Goal: Task Accomplishment & Management: Use online tool/utility

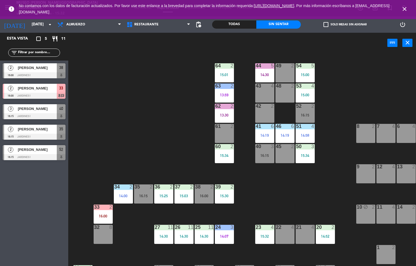
scroll to position [0, 44]
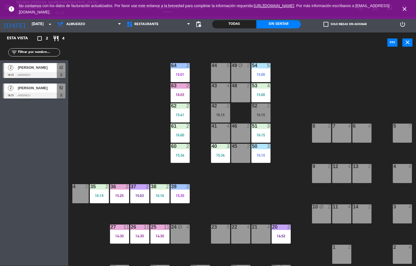
click at [259, 133] on div "16:15" at bounding box center [260, 135] width 19 height 4
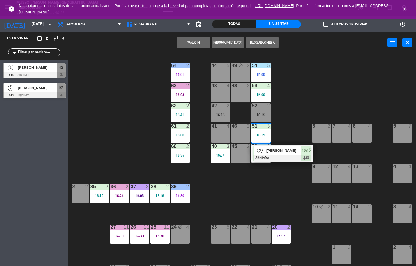
click at [260, 150] on span "3" at bounding box center [259, 150] width 5 height 5
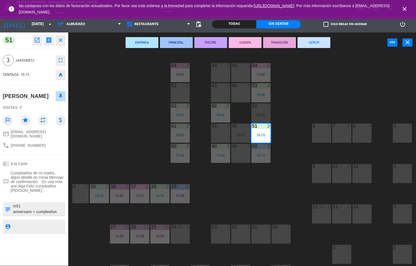
click at [142, 123] on div "44 5 49 2 54 5 15:00 64 2 15:01 48 2 53 4 15:00 63 2 43 4 62 2 15:41 42 2 16:34…" at bounding box center [244, 159] width 344 height 213
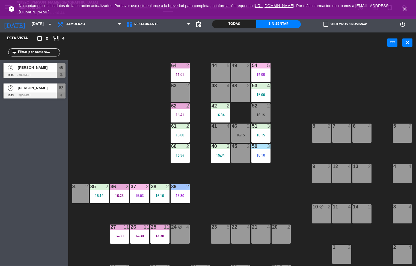
click at [261, 132] on div "51 3 16:15" at bounding box center [260, 133] width 19 height 19
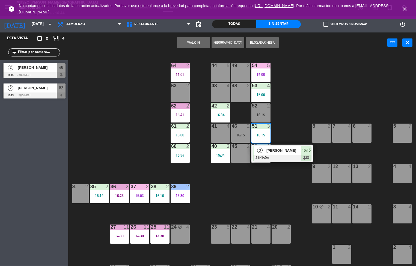
click at [269, 146] on div "[PERSON_NAME]" at bounding box center [283, 150] width 35 height 9
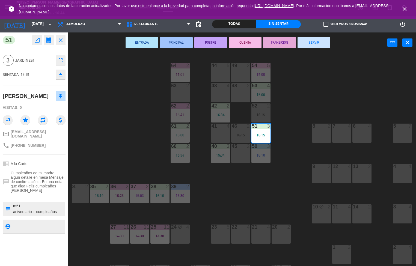
click at [176, 42] on button "PRINCIPAL" at bounding box center [176, 42] width 33 height 11
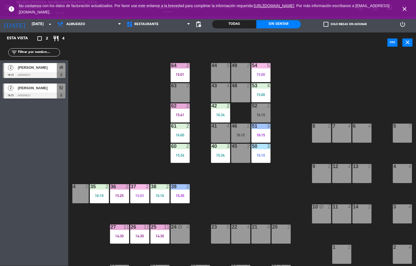
click at [260, 94] on div "15:00" at bounding box center [260, 95] width 19 height 4
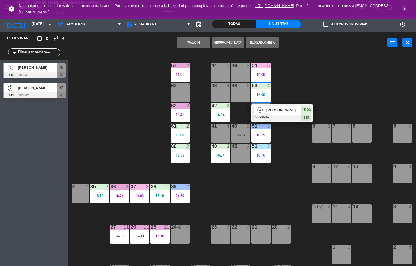
click at [271, 118] on div at bounding box center [282, 118] width 59 height 6
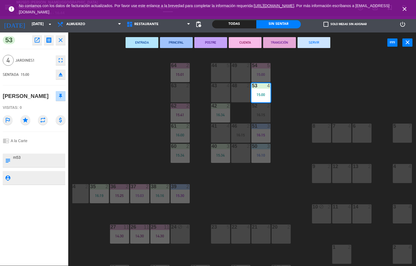
click at [246, 42] on button "CUENTA" at bounding box center [245, 42] width 33 height 11
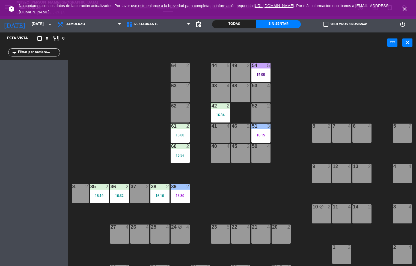
click at [245, 190] on div "44 5 49 2 54 5 15:00 64 2 48 2 53 4 63 2 43 4 62 2 42 2 16:34 52 2 41 4 46 2 51…" at bounding box center [244, 159] width 344 height 213
click at [83, 23] on span "Almuerzo" at bounding box center [75, 24] width 19 height 4
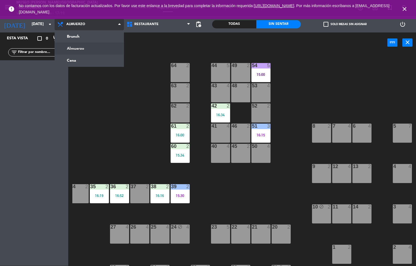
click at [81, 61] on ng-component "menu [GEOGRAPHIC_DATA][PERSON_NAME] - Restaurant [DATE] 5. septiembre - 17:19 M…" at bounding box center [208, 133] width 416 height 266
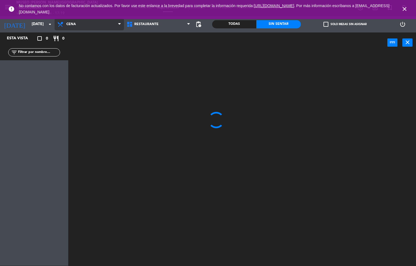
scroll to position [0, 0]
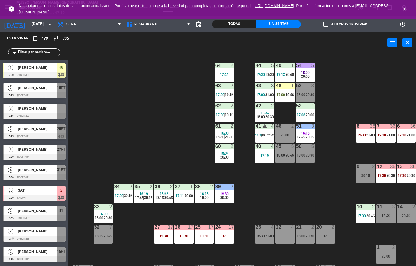
click at [259, 135] on span "17:30" at bounding box center [258, 135] width 6 height 3
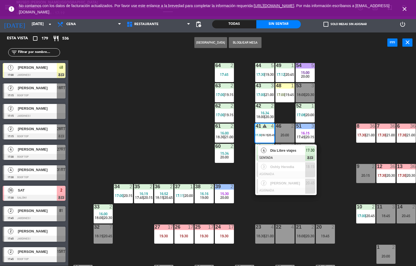
click at [282, 150] on span "Día Libre viajes" at bounding box center [287, 151] width 35 height 6
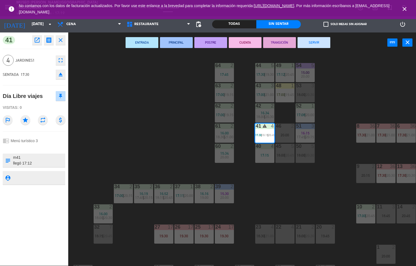
click at [38, 42] on icon "open_in_new" at bounding box center [37, 40] width 7 height 7
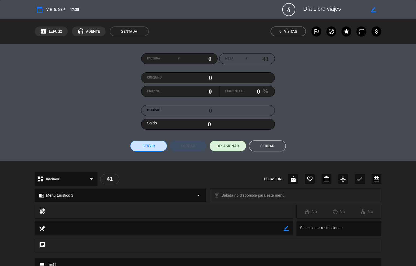
click at [275, 143] on button "Cerrar" at bounding box center [267, 146] width 37 height 11
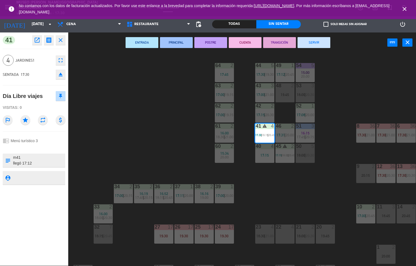
click at [283, 192] on div "44 5 17:30 | 19:30 49 1 17:12 | 20:45 54 5 15:00 20:00 64 2 17:45 48 2 19:45 53…" at bounding box center [244, 159] width 344 height 213
click at [290, 198] on div "44 5 17:30 | 19:30 49 1 17:12 | 20:45 54 5 15:00 20:00 64 2 17:45 48 2 19:45 53…" at bounding box center [244, 159] width 344 height 213
click at [292, 199] on div "44 5 17:30 | 19:30 49 1 17:12 | 20:45 54 5 15:00 20:00 64 2 17:45 48 2 19:45 53…" at bounding box center [244, 159] width 344 height 213
click at [295, 198] on div "44 5 17:30 | 19:30 49 1 17:12 | 20:45 54 5 15:00 20:00 64 2 17:45 48 2 19:45 53…" at bounding box center [244, 159] width 344 height 213
click at [225, 94] on span "|" at bounding box center [224, 95] width 1 height 4
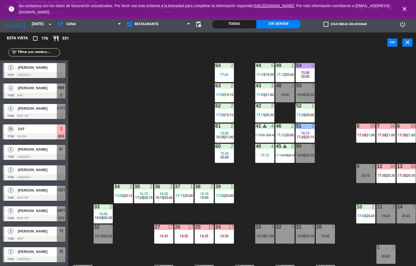
click at [159, 152] on div "44 5 17:30 | 19:30 49 1 17:12 | 20:45 54 5 15:00 20:00 64 2 17:45 48 2 19:45 53…" at bounding box center [244, 159] width 344 height 213
click at [225, 113] on span "19:15" at bounding box center [229, 115] width 8 height 4
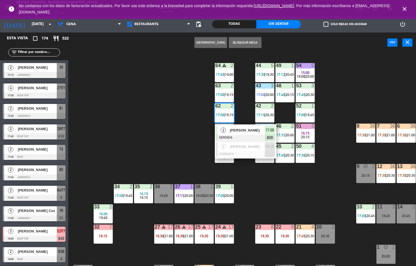
click at [265, 197] on div "44 5 17:30 | 19:30 49 1 17:12 | 20:45 54 5 15:00 18:00 | 20:00 64 warning 2 17:…" at bounding box center [244, 159] width 344 height 213
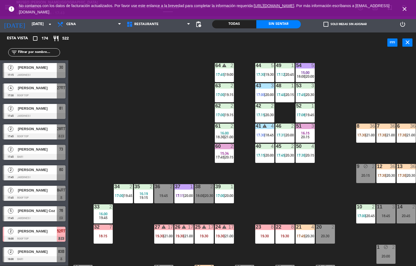
click at [226, 87] on div at bounding box center [224, 85] width 9 height 5
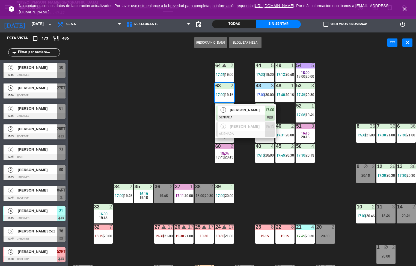
click at [156, 138] on div "44 5 17:30 | 19:30 49 1 17:12 | 20:45 54 5 15:00 18:00 | 20:00 64 warning 2 17:…" at bounding box center [244, 159] width 344 height 213
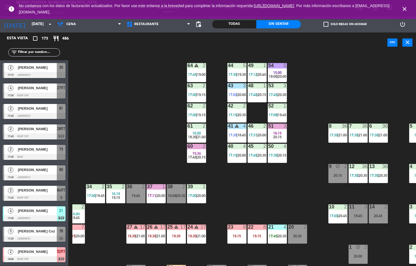
scroll to position [43, 0]
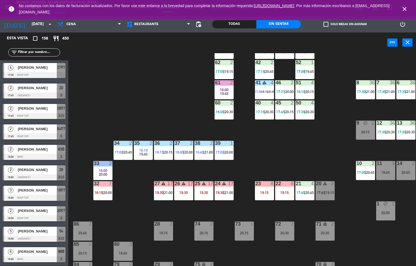
click at [217, 33] on span "17:45" at bounding box center [220, 31] width 8 height 4
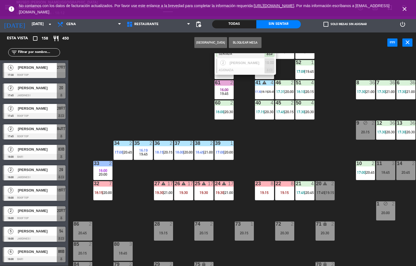
scroll to position [0, 0]
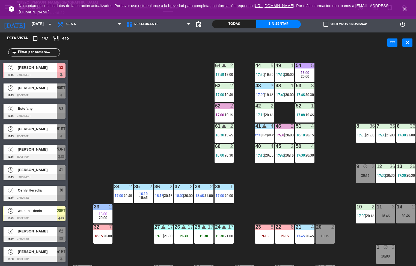
click at [154, 124] on div "44 5 17:30 | 19:30 49 1 17:12 | 20:00 54 5 15:00 20:00 64 warning 2 17:45 | 19:…" at bounding box center [244, 159] width 344 height 213
click at [224, 194] on span "|" at bounding box center [224, 196] width 1 height 4
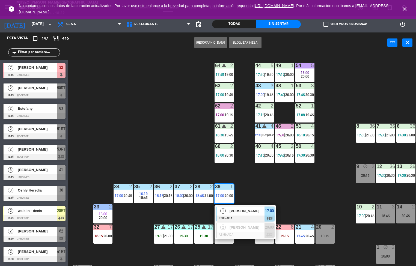
click at [242, 210] on span "[PERSON_NAME]" at bounding box center [247, 211] width 35 height 6
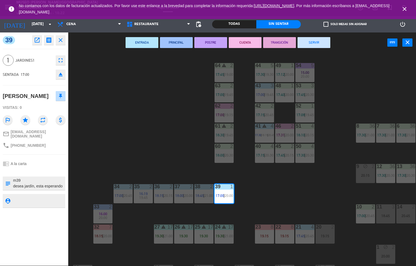
click at [177, 40] on button "PRINCIPAL" at bounding box center [176, 42] width 33 height 11
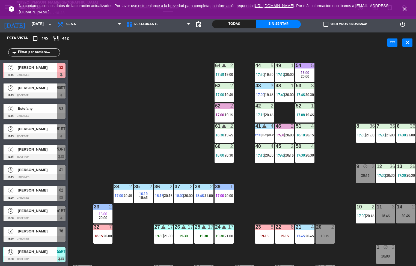
click at [304, 94] on span "17:45" at bounding box center [300, 95] width 8 height 4
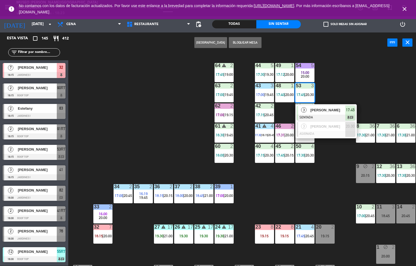
click at [309, 119] on div at bounding box center [326, 118] width 59 height 6
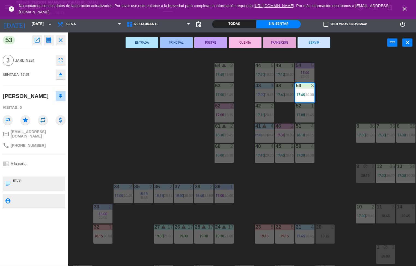
click at [179, 43] on button "PRINCIPAL" at bounding box center [176, 42] width 33 height 11
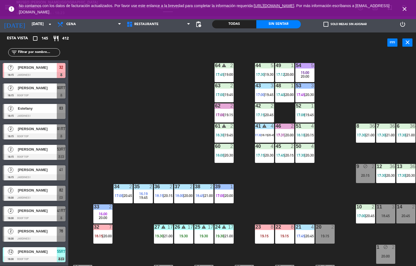
click at [284, 93] on span "17:40" at bounding box center [280, 95] width 8 height 4
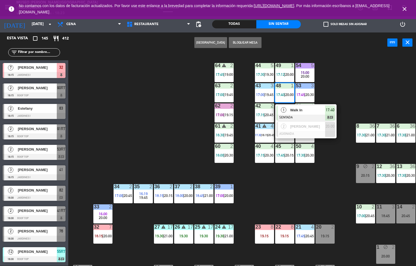
click at [284, 94] on span "17:40" at bounding box center [280, 95] width 8 height 4
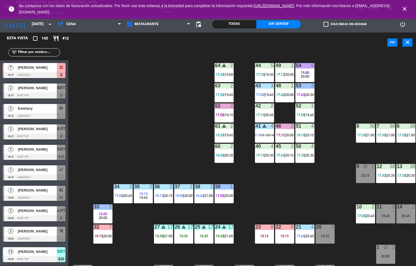
click at [284, 94] on span "|" at bounding box center [284, 95] width 1 height 4
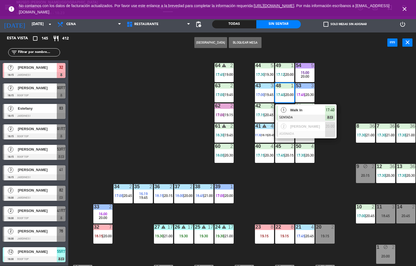
click at [295, 111] on span "Walk In" at bounding box center [307, 110] width 35 height 6
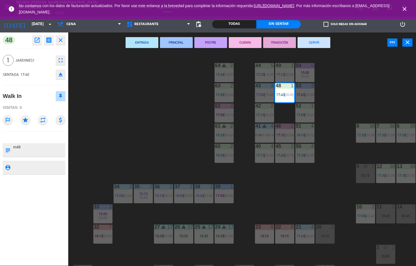
click at [284, 41] on button "TRANSICIÓN" at bounding box center [279, 42] width 33 height 11
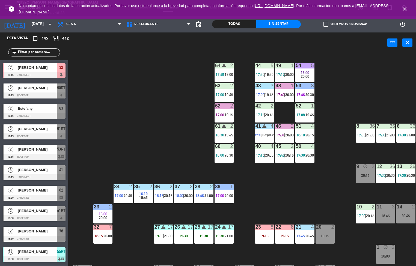
click at [226, 72] on span "19:00" at bounding box center [229, 74] width 8 height 4
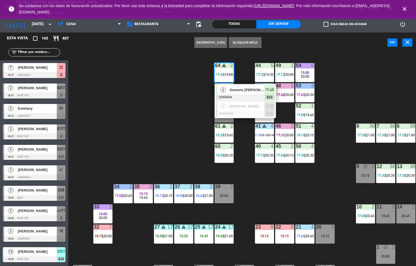
click at [167, 157] on div "44 5 17:30 | 19:30 49 1 17:12 | 20:00 54 5 15:00 20:00 64 warning 2 17:45 | 19:…" at bounding box center [244, 159] width 344 height 213
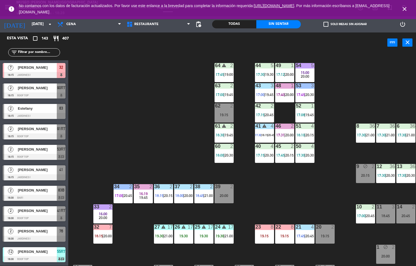
click at [283, 133] on span "17:31" at bounding box center [280, 135] width 8 height 4
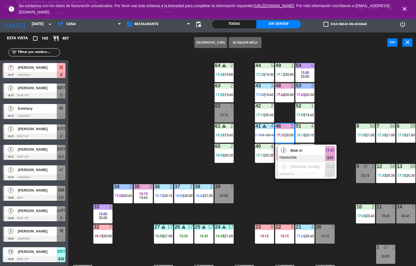
click at [304, 146] on div "Walk In" at bounding box center [307, 150] width 35 height 9
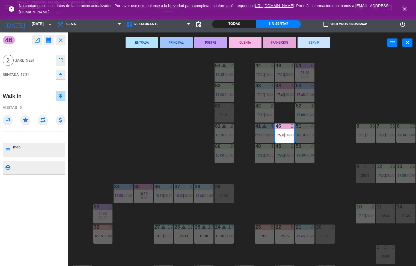
click at [313, 42] on button "SERVIR" at bounding box center [314, 42] width 33 height 11
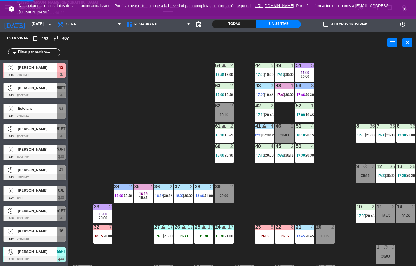
click at [280, 94] on span "17:40" at bounding box center [280, 95] width 8 height 4
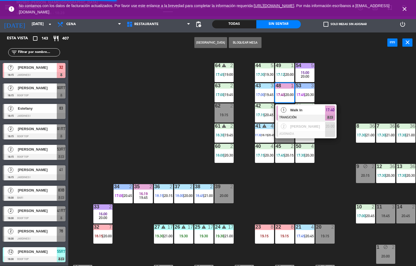
click at [296, 112] on span "Walk In" at bounding box center [307, 110] width 35 height 6
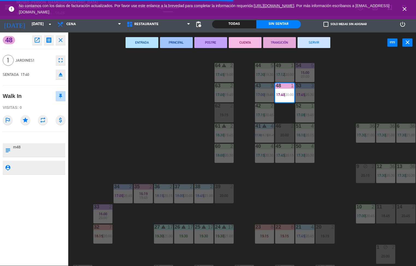
click at [371, 85] on div "44 5 17:30 | 19:30 49 1 17:12 | 20:00 54 5 15:00 20:00 64 warning 2 17:45 | 19:…" at bounding box center [244, 159] width 344 height 213
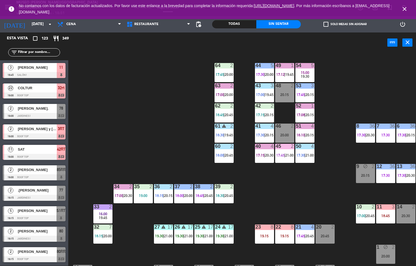
click at [296, 66] on div "54" at bounding box center [296, 65] width 0 height 5
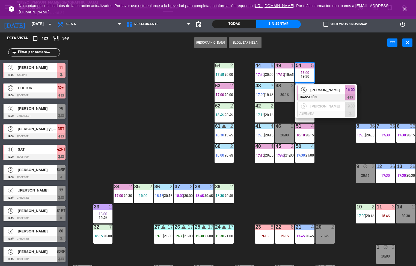
click at [320, 187] on div "44 5 17:30 | 20:00 49 1 17:12 | 19:45 54 5 15:00 19:30 5 [PERSON_NAME] TRANSICI…" at bounding box center [244, 159] width 344 height 213
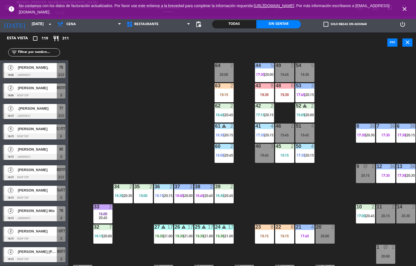
click at [275, 199] on div "44 5 17:30 | 20:00 49 2 19:45 54 5 19:30 64 2 20:00 48 8 19:30 53 3 17:45 | 20:…" at bounding box center [244, 159] width 344 height 213
click at [306, 113] on span "20:00" at bounding box center [310, 115] width 8 height 4
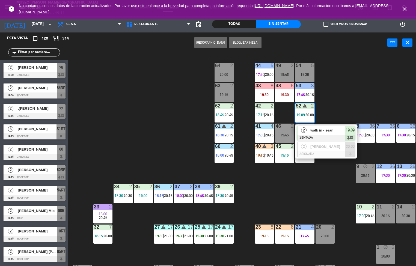
click at [143, 147] on div "44 5 17:30 | 20:00 49 2 19:45 54 5 19:30 64 2 20:00 48 8 19:30 53 3 17:45 | 20:…" at bounding box center [244, 159] width 344 height 213
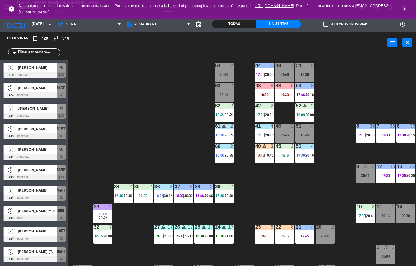
click at [142, 149] on div "44 5 17:30 | 20:00 49 2 19:45 54 5 19:30 64 2 20:00 48 8 19:30 53 3 17:45 | 20:…" at bounding box center [244, 159] width 344 height 213
click at [142, 148] on div "44 5 17:30 | 20:00 49 2 19:45 54 5 19:30 64 2 20:00 48 8 19:30 53 3 17:45 | 20:…" at bounding box center [244, 159] width 344 height 213
click at [140, 148] on div "44 5 17:30 | 20:00 49 2 19:45 54 5 19:30 64 2 20:00 48 8 19:30 53 3 17:45 | 20:…" at bounding box center [244, 159] width 344 height 213
click at [404, 8] on icon "close" at bounding box center [404, 9] width 7 height 7
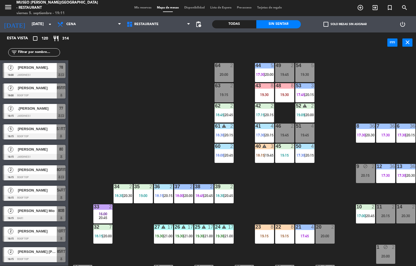
click at [365, 85] on div "44 5 17:30 | 20:00 49 2 19:45 54 5 19:30 64 2 20:00 48 8 19:30 53 3 17:45 | 20:…" at bounding box center [244, 159] width 344 height 213
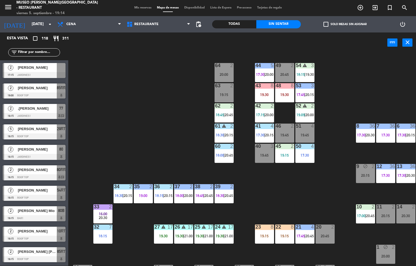
click at [274, 210] on div "44 5 17:30 | 20:00 49 2 20:45 54 warning 3 18:15 | 19:30 64 2 20:00 48 8 19:30 …" at bounding box center [244, 159] width 344 height 213
click at [310, 72] on div "54 warning 3 18:15 | 19:30" at bounding box center [304, 72] width 19 height 19
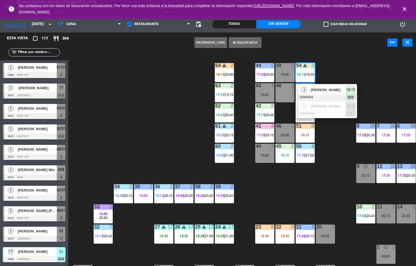
scroll to position [0, 0]
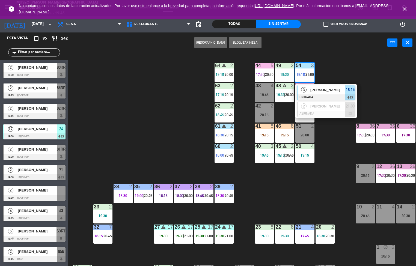
click at [263, 193] on div "44 5 17:30 | 20:30 49 2 19:30 54 3 18:15 | 21:00 3 Lincoln Zavala ENTRADA 18:15…" at bounding box center [244, 159] width 344 height 213
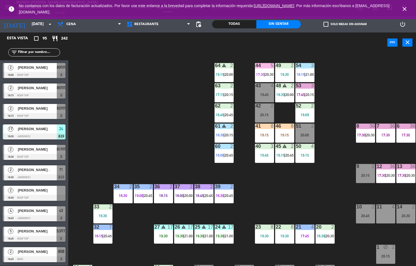
click at [289, 73] on div "19:30" at bounding box center [284, 75] width 19 height 4
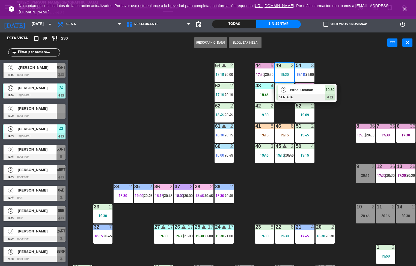
click at [284, 197] on div "44 5 17:30 | 20:30 49 2 19:30 2 Israel Ucañan SENTADA 19:30 chat 54 3 18:15 | 2…" at bounding box center [244, 159] width 344 height 213
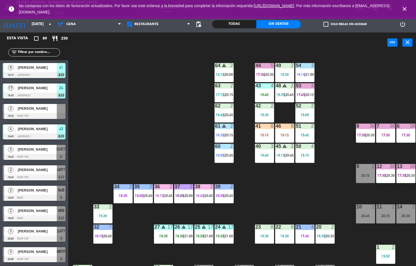
click at [308, 92] on div "53 3 17:45 | 20:15" at bounding box center [304, 92] width 19 height 19
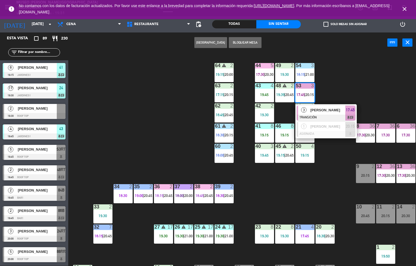
click at [292, 185] on div "44 5 17:30 | 20:30 49 2 19:30 54 3 18:15 | 21:00 64 warning 2 19:15 | 20:00 48 …" at bounding box center [244, 159] width 344 height 213
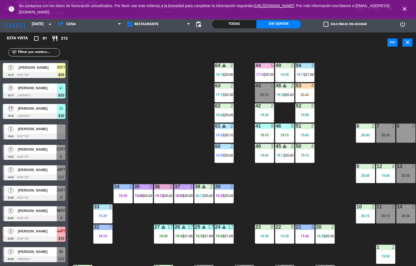
click at [261, 72] on span "17:30" at bounding box center [260, 74] width 8 height 4
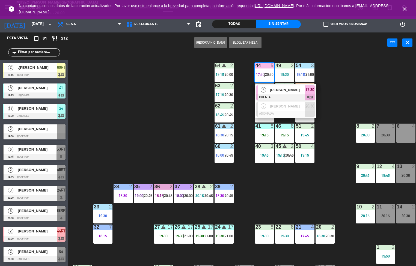
click at [277, 90] on span "Lucy Tuesta Ramírez" at bounding box center [287, 90] width 35 height 6
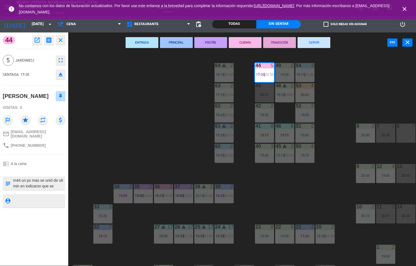
click at [309, 42] on button "SERVIR" at bounding box center [314, 42] width 33 height 11
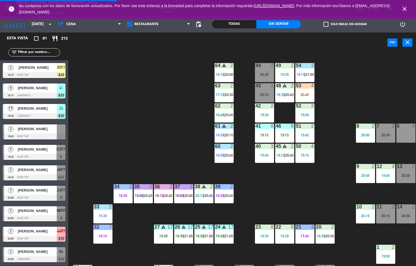
click at [284, 72] on div "49 2 19:30" at bounding box center [284, 72] width 19 height 19
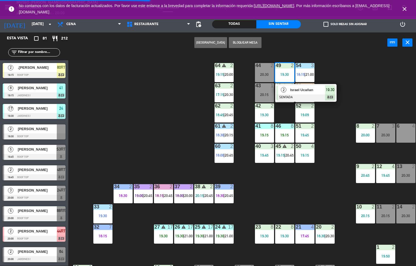
click at [290, 90] on span "Israel Ucañan" at bounding box center [307, 90] width 35 height 6
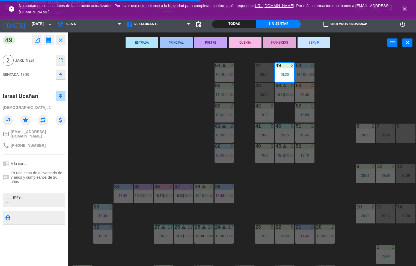
click at [177, 42] on button "PRINCIPAL" at bounding box center [176, 42] width 33 height 11
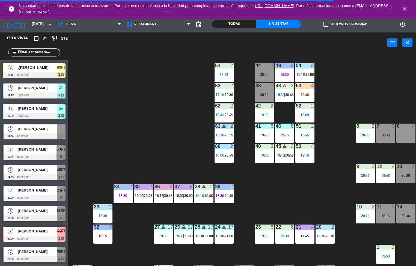
click at [224, 88] on div "63 2" at bounding box center [224, 85] width 19 height 5
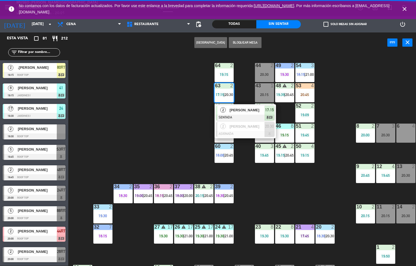
click at [229, 111] on div "[PERSON_NAME]" at bounding box center [246, 110] width 35 height 9
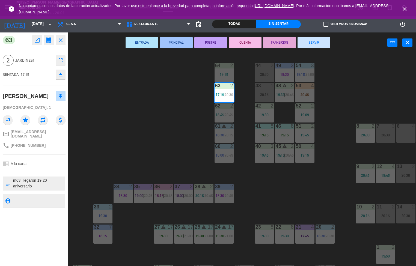
click at [143, 42] on button "ENTRADA" at bounding box center [142, 42] width 33 height 11
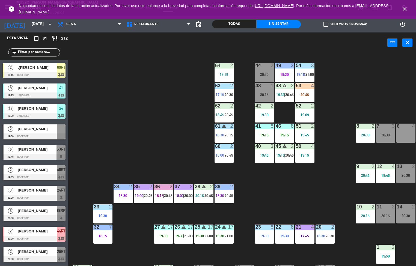
click at [300, 112] on div "52 2 19:09" at bounding box center [304, 112] width 19 height 19
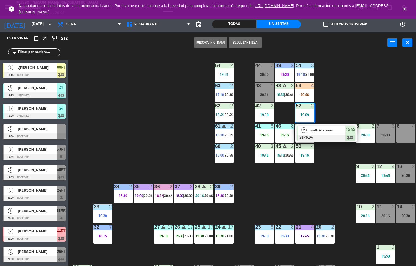
click at [311, 132] on span "walk in - sean" at bounding box center [327, 130] width 35 height 6
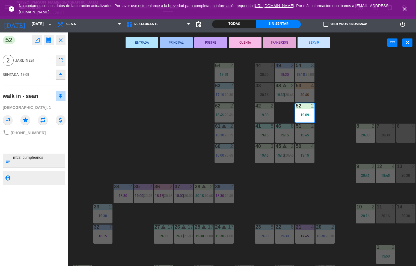
click at [147, 43] on button "ENTRADA" at bounding box center [142, 42] width 33 height 11
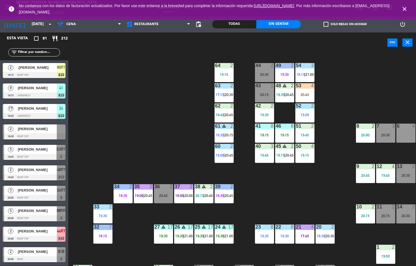
click at [224, 126] on icon "warning" at bounding box center [224, 126] width 5 height 5
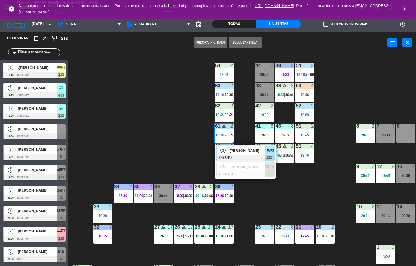
click at [240, 150] on span "[PERSON_NAME]" at bounding box center [247, 151] width 35 height 6
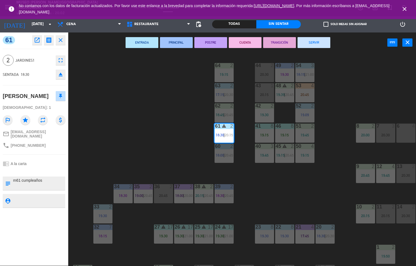
click at [246, 41] on button "CUENTA" at bounding box center [245, 42] width 33 height 11
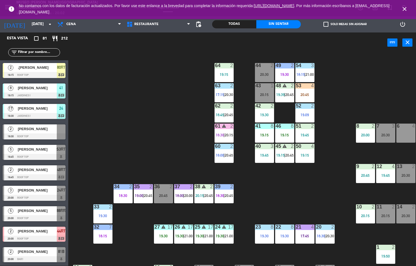
click at [225, 73] on div "19:15" at bounding box center [224, 75] width 19 height 4
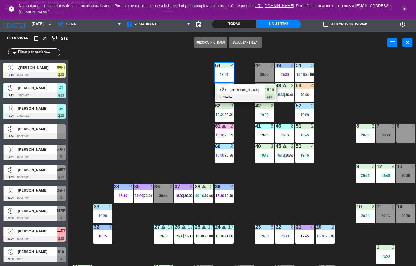
click at [247, 94] on div "[PERSON_NAME]" at bounding box center [246, 89] width 35 height 9
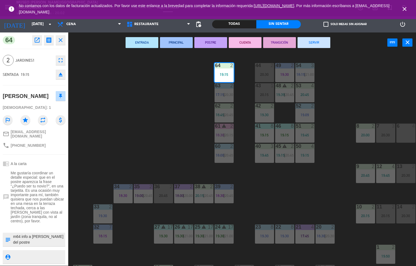
click at [177, 43] on button "PRINCIPAL" at bounding box center [176, 42] width 33 height 11
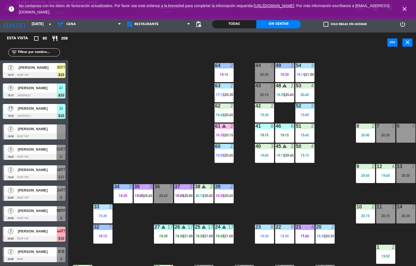
click at [224, 114] on span "|" at bounding box center [224, 115] width 1 height 4
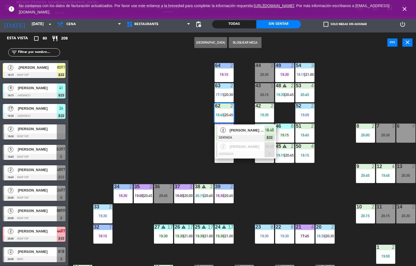
click at [240, 135] on div at bounding box center [245, 138] width 59 height 6
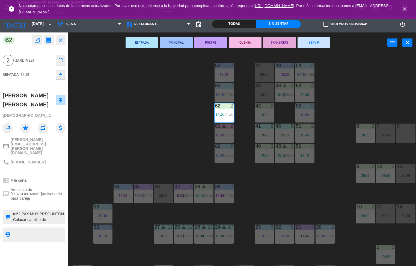
click at [213, 40] on button "POSTRE" at bounding box center [210, 42] width 33 height 11
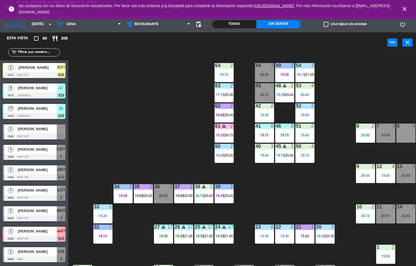
click at [284, 189] on div "44 2 20:30 49 2 19:30 54 3 18:15 | 21:00 64 2 19:15 48 warning 2 19:39 | 20:45 …" at bounding box center [244, 159] width 344 height 213
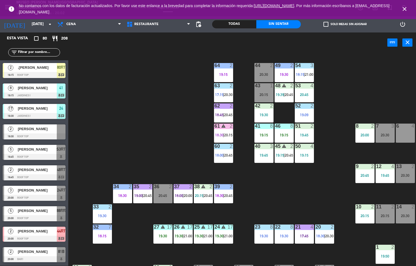
scroll to position [0, 0]
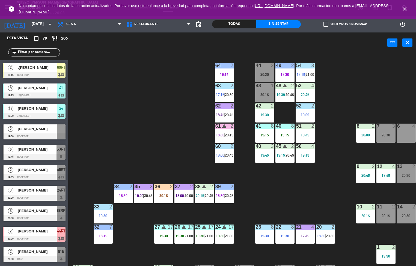
click at [284, 89] on div "48 warning 2 19:39 | 20:45" at bounding box center [284, 92] width 19 height 19
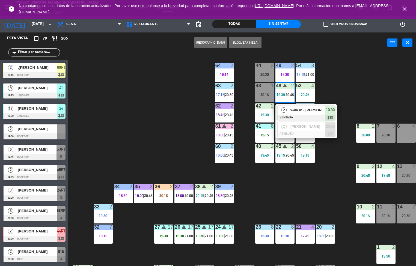
click at [305, 112] on span "walk in - aron castañeda" at bounding box center [307, 110] width 35 height 6
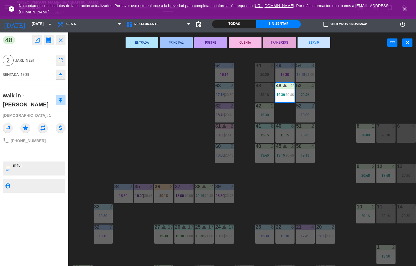
click at [179, 41] on button "PRINCIPAL" at bounding box center [176, 42] width 33 height 11
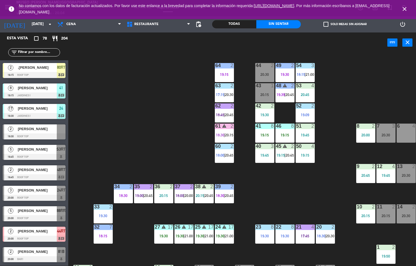
click at [296, 65] on div "54" at bounding box center [296, 65] width 0 height 5
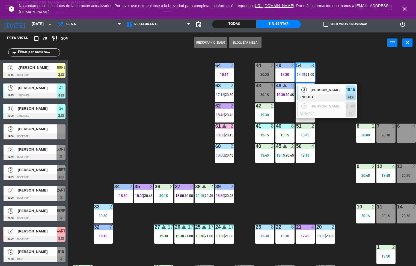
click at [320, 92] on span "[PERSON_NAME]" at bounding box center [328, 90] width 35 height 6
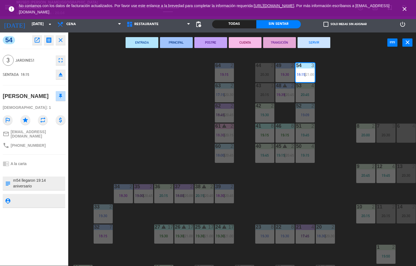
click at [212, 42] on button "POSTRE" at bounding box center [210, 42] width 33 height 11
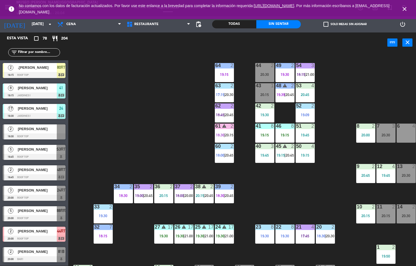
click at [265, 113] on div "19:30" at bounding box center [264, 115] width 19 height 4
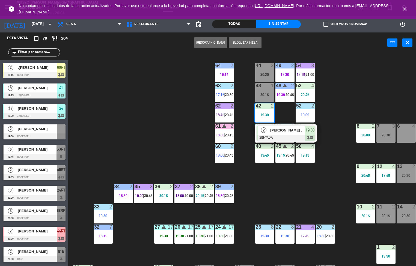
click at [293, 133] on span "[PERSON_NAME] ." at bounding box center [287, 130] width 35 height 6
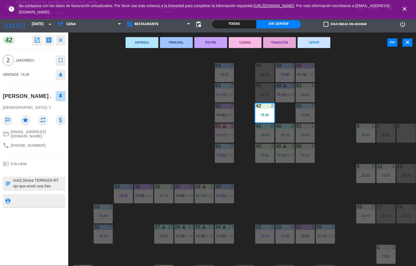
click at [176, 41] on button "PRINCIPAL" at bounding box center [176, 42] width 33 height 11
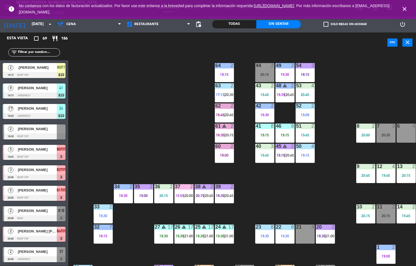
click at [283, 203] on div "44 2 20:15 49 2 19:30 54 3 18:15 64 2 19:15 48 warning 2 19:39 | 20:45 53 4 20:…" at bounding box center [244, 159] width 344 height 213
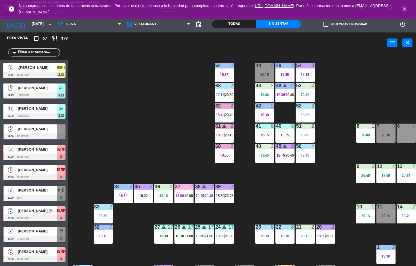
click at [265, 93] on div "19:45" at bounding box center [264, 95] width 19 height 4
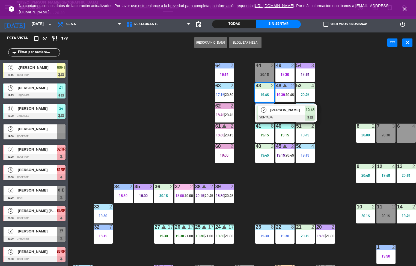
click at [134, 124] on div "44 2 20:15 49 2 19:30 54 3 18:15 64 2 19:15 48 warning 2 19:39 | 20:45 53 4 20:…" at bounding box center [244, 159] width 344 height 213
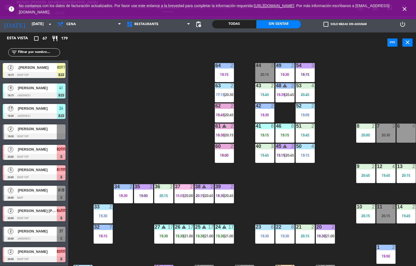
click at [286, 70] on div "49 2 19:30" at bounding box center [284, 72] width 19 height 19
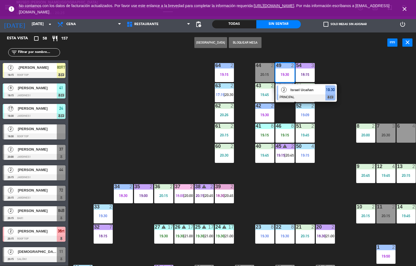
click at [274, 200] on div "44 2 20:15 49 2 19:30 2 Israel Ucañan PRINCIPAL 19:30 chat 54 3 18:15 64 2 19:1…" at bounding box center [244, 159] width 344 height 213
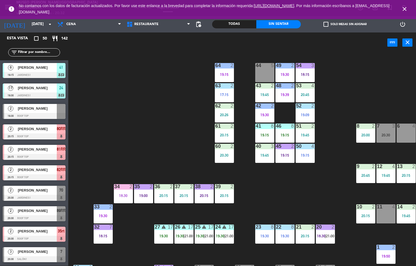
click at [274, 195] on div "44 5 49 2 19:30 54 3 18:15 64 2 19:15 48 2 19:39 53 4 20:45 63 2 17:15 43 2 19:…" at bounding box center [244, 159] width 344 height 213
click at [284, 90] on div "48 2 19:39" at bounding box center [284, 92] width 19 height 19
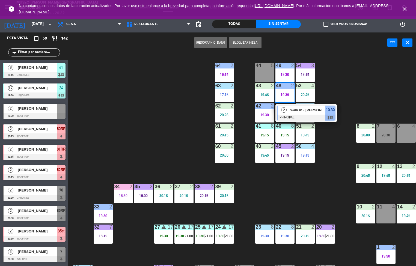
click at [308, 111] on span "walk in - aron castañeda" at bounding box center [307, 110] width 35 height 6
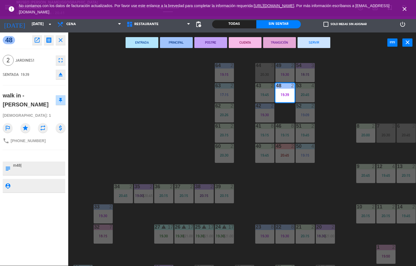
click at [158, 139] on div "44 3 20:30 49 2 19:30 54 3 18:15 64 2 19:15 48 2 19:39 53 4 20:45 63 2 17:15 43…" at bounding box center [244, 159] width 344 height 213
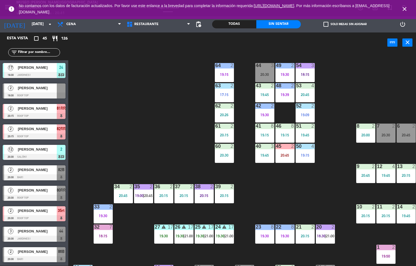
click at [226, 93] on div "17:15" at bounding box center [224, 95] width 19 height 4
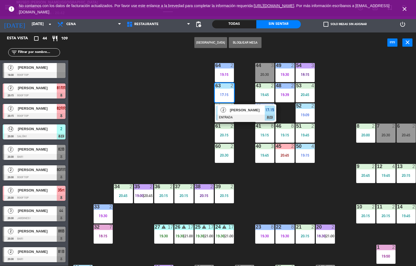
click at [180, 120] on div "44 3 20:30 49 2 19:30 54 3 18:15 64 2 19:15 48 2 19:39 53 4 20:45 63 2 17:15 2 …" at bounding box center [244, 159] width 344 height 213
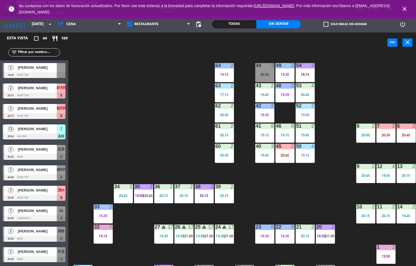
click at [226, 115] on div "20:26" at bounding box center [224, 115] width 19 height 4
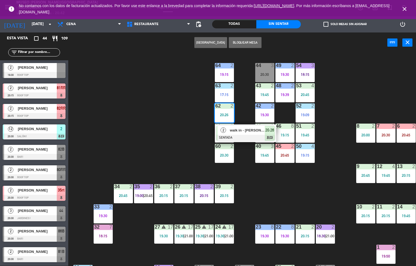
click at [225, 131] on span "2" at bounding box center [223, 129] width 5 height 5
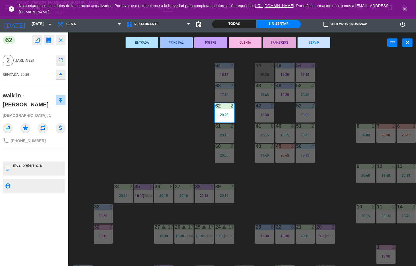
click at [62, 38] on icon "close" at bounding box center [60, 40] width 7 height 7
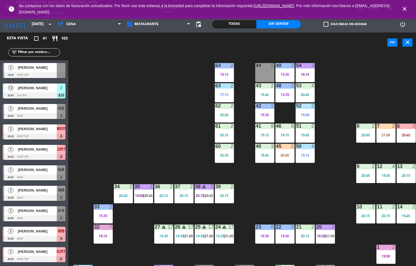
click at [276, 192] on div "44 5 49 2 19:30 54 3 18:15 64 2 19:15 48 2 19:39 53 4 20:45 63 2 17:15 43 2 19:…" at bounding box center [244, 159] width 344 height 213
click at [264, 90] on div "43 2 19:45" at bounding box center [264, 92] width 19 height 19
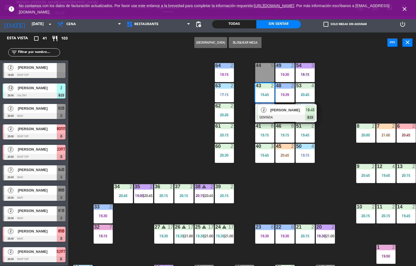
click at [282, 117] on div at bounding box center [286, 118] width 59 height 6
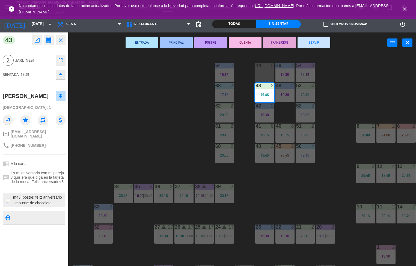
click at [168, 138] on div "44 5 49 2 19:30 54 3 18:15 64 2 19:15 48 2 19:39 53 4 20:45 63 2 17:15 43 2 19:…" at bounding box center [244, 159] width 344 height 213
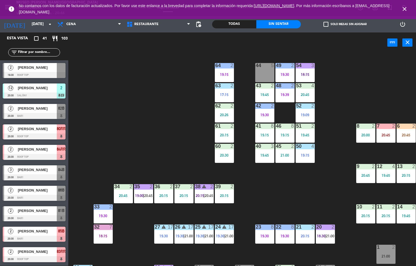
click at [229, 73] on div "19:15" at bounding box center [224, 75] width 19 height 4
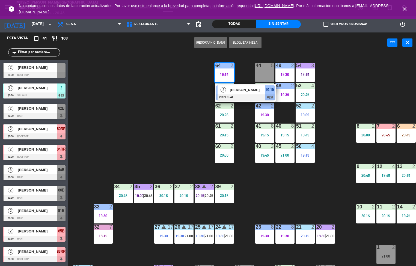
click at [248, 93] on div "[PERSON_NAME]" at bounding box center [246, 89] width 35 height 9
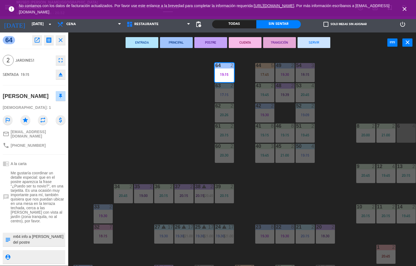
click at [282, 192] on div "44 5 17:45 49 2 19:30 54 3 18:15 64 2 19:15 48 2 19:39 53 4 20:45 63 2 17:15 43…" at bounding box center [244, 159] width 344 height 213
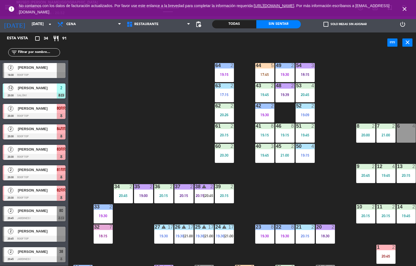
click at [287, 199] on div "44 5 17:45 49 2 19:30 54 3 18:15 64 2 19:15 48 2 19:39 53 4 20:45 63 2 17:15 43…" at bounding box center [244, 159] width 344 height 213
click at [288, 199] on div "44 5 17:45 49 2 19:30 54 3 18:15 64 2 19:15 48 2 19:39 53 4 20:45 63 2 17:15 43…" at bounding box center [244, 159] width 344 height 213
click at [293, 199] on div "44 5 17:45 49 2 19:30 54 3 18:15 64 2 19:15 48 2 19:39 53 4 20:45 63 2 17:15 43…" at bounding box center [244, 159] width 344 height 213
click at [269, 75] on div "17:45" at bounding box center [264, 75] width 19 height 4
click at [339, 104] on div "44 5 17:45 49 2 19:30 54 3 18:15 64 2 19:15 48 2 19:39 53 4 20:45 63 2 17:15 43…" at bounding box center [244, 159] width 344 height 213
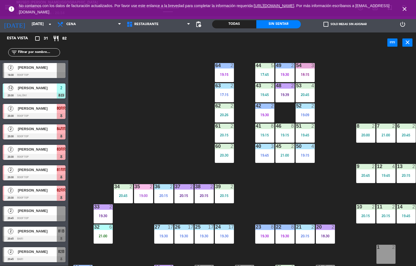
click at [306, 94] on div "20:45" at bounding box center [305, 95] width 19 height 4
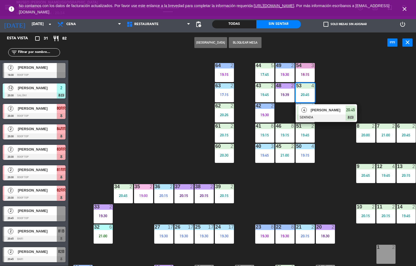
click at [320, 115] on div at bounding box center [326, 118] width 59 height 6
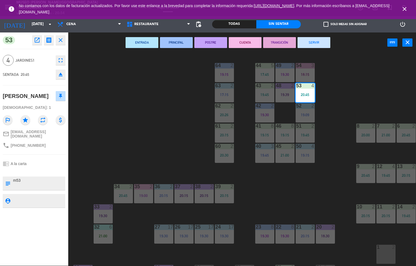
click at [144, 45] on button "ENTRADA" at bounding box center [142, 42] width 33 height 11
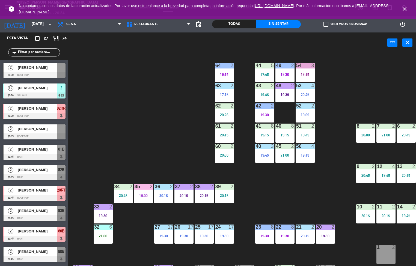
click at [263, 93] on div "19:45" at bounding box center [264, 95] width 19 height 4
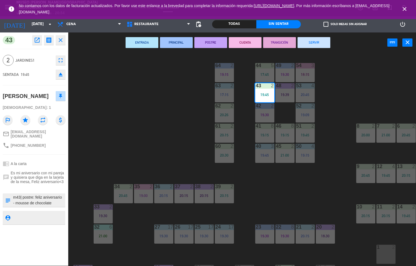
click at [175, 43] on button "PRINCIPAL" at bounding box center [176, 42] width 33 height 11
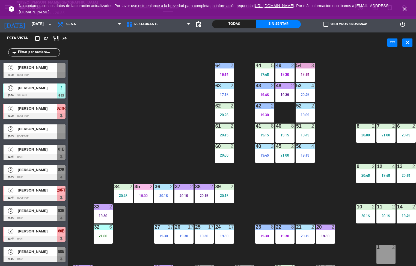
click at [306, 114] on div "19:09" at bounding box center [305, 115] width 19 height 4
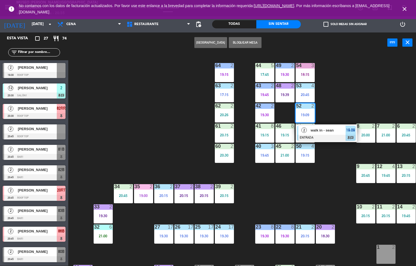
click at [316, 134] on div "walk in - sean" at bounding box center [327, 130] width 35 height 9
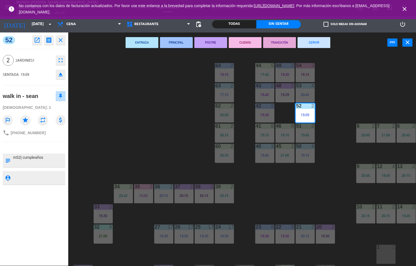
click at [213, 45] on button "POSTRE" at bounding box center [210, 42] width 33 height 11
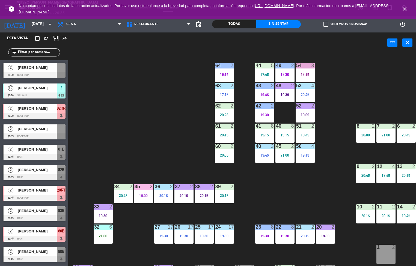
click at [231, 115] on div "20:26" at bounding box center [224, 115] width 19 height 4
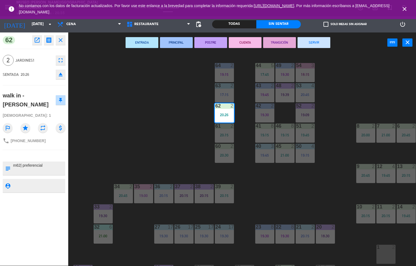
click at [140, 41] on button "ENTRADA" at bounding box center [142, 42] width 33 height 11
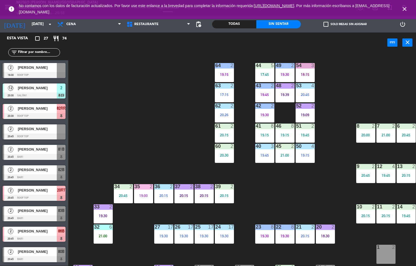
click at [225, 128] on div at bounding box center [224, 126] width 9 height 5
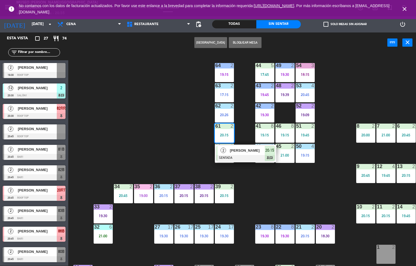
click at [241, 153] on span "[PERSON_NAME]" at bounding box center [247, 151] width 35 height 6
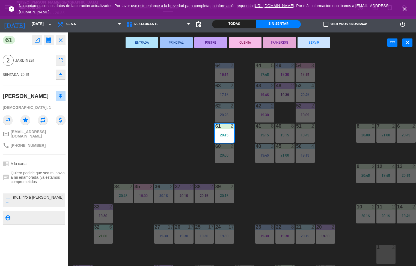
click at [143, 42] on button "ENTRADA" at bounding box center [142, 42] width 33 height 11
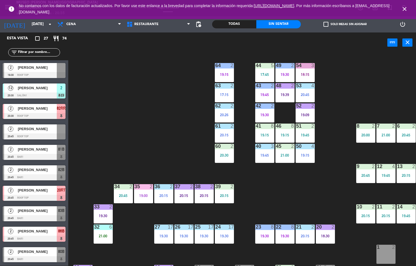
click at [228, 155] on div "20:30" at bounding box center [224, 155] width 19 height 4
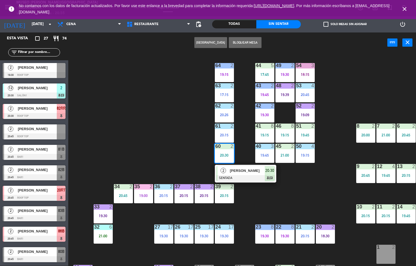
click at [249, 170] on span "[PERSON_NAME]" at bounding box center [247, 171] width 35 height 6
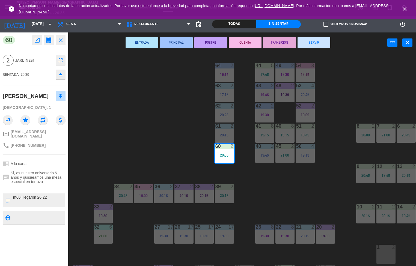
click at [142, 42] on button "ENTRADA" at bounding box center [142, 42] width 33 height 11
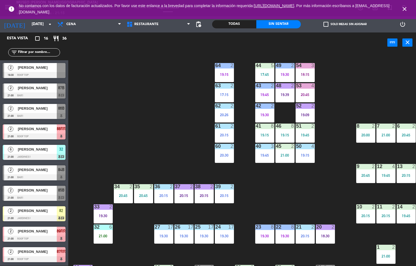
click at [306, 198] on div "44 5 17:45 49 2 19:30 54 3 18:15 64 2 19:15 48 2 19:39 53 4 20:45 63 2 17:15 43…" at bounding box center [244, 159] width 344 height 213
click at [263, 74] on div "17:45" at bounding box center [264, 75] width 19 height 4
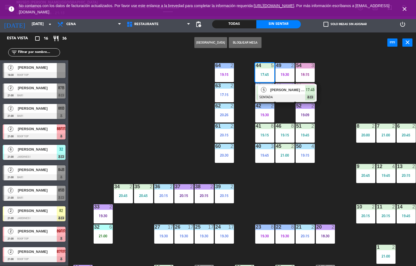
click at [284, 97] on div at bounding box center [286, 97] width 59 height 6
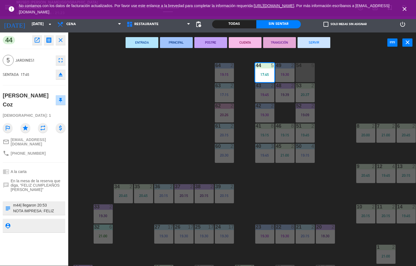
click at [258, 203] on div "44 5 17:45 49 2 19:30 54 5 64 2 19:15 48 2 19:39 53 2 20:37 63 2 17:15 43 2 19:…" at bounding box center [244, 159] width 344 height 213
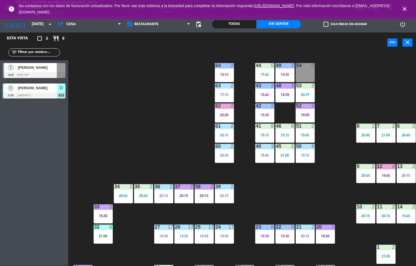
click at [282, 195] on div "44 5 17:45 49 2 19:30 54 5 64 2 19:15 48 2 19:39 53 2 20:37 63 2 17:15 43 2 19:…" at bounding box center [244, 159] width 344 height 213
click at [307, 85] on div at bounding box center [305, 85] width 9 height 5
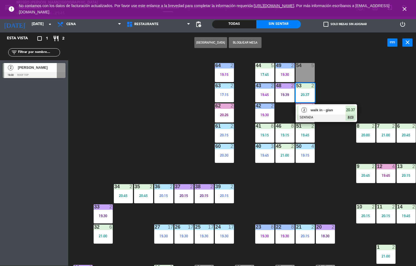
click at [271, 194] on div "44 5 17:45 49 2 19:30 54 5 64 2 19:15 48 2 19:39 53 2 20:37 2 walk in - gian SE…" at bounding box center [244, 159] width 344 height 213
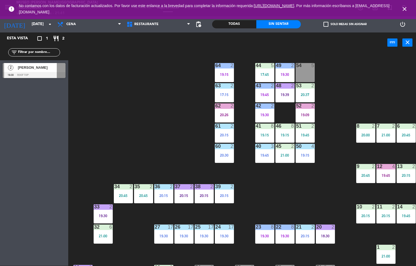
scroll to position [0, 38]
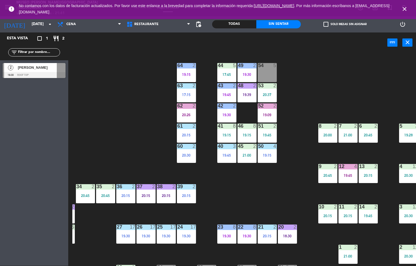
click at [185, 94] on div "17:15" at bounding box center [186, 95] width 19 height 4
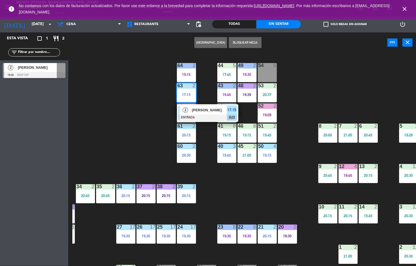
click at [146, 134] on div "44 5 17:45 49 2 19:30 54 5 64 2 19:15 48 2 19:39 53 2 20:37 63 2 17:15 2 Caroli…" at bounding box center [244, 159] width 344 height 213
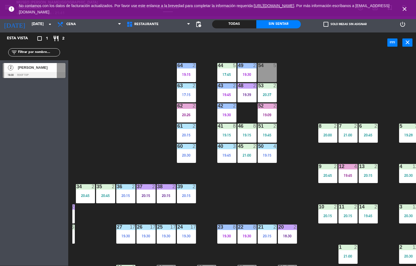
click at [182, 113] on div "20:26" at bounding box center [186, 115] width 19 height 4
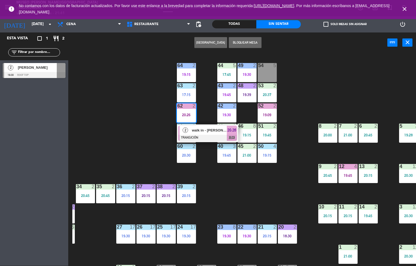
click at [183, 130] on span "2" at bounding box center [185, 129] width 5 height 5
